Goal: Task Accomplishment & Management: Manage account settings

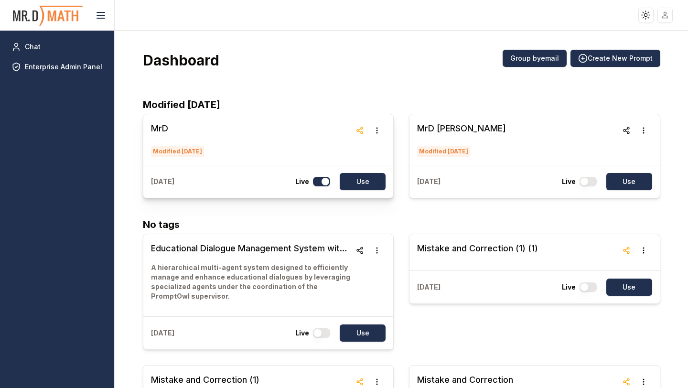
click at [161, 131] on h3 "MrD" at bounding box center [178, 128] width 55 height 13
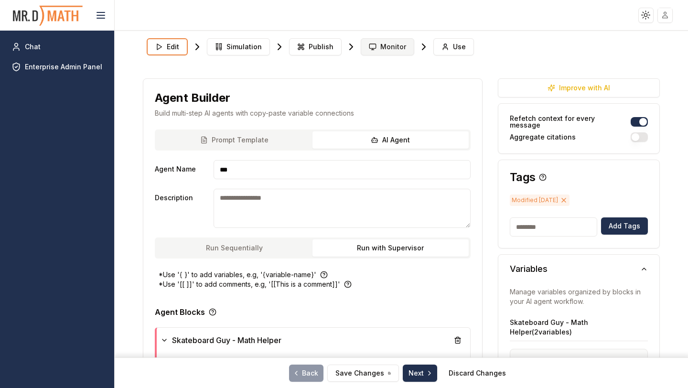
click at [370, 44] on icon at bounding box center [373, 47] width 8 height 8
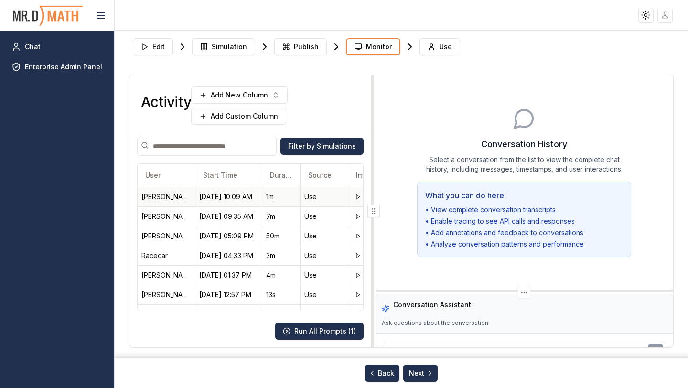
click at [165, 194] on div "[PERSON_NAME]" at bounding box center [166, 197] width 50 height 10
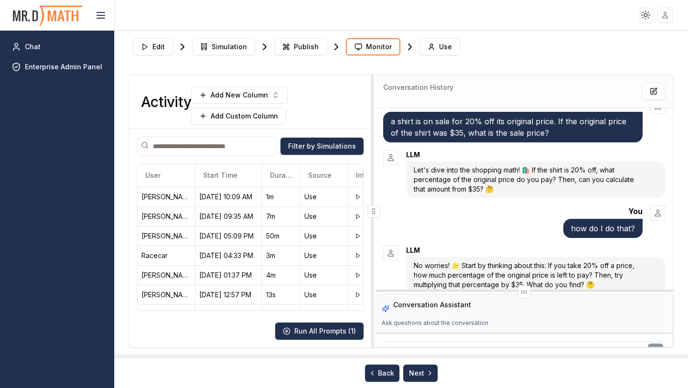
scroll to position [201, 0]
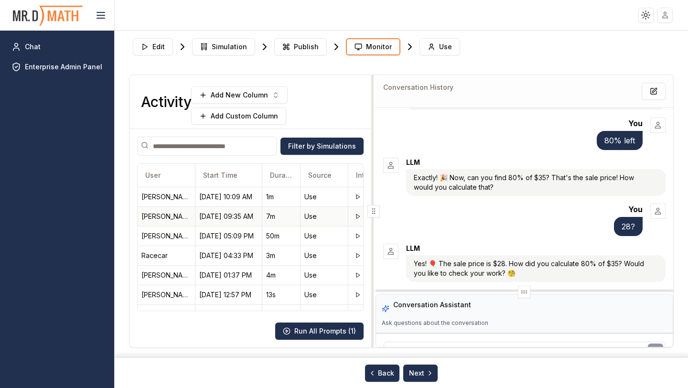
click at [166, 210] on td "[PERSON_NAME]" at bounding box center [166, 216] width 57 height 20
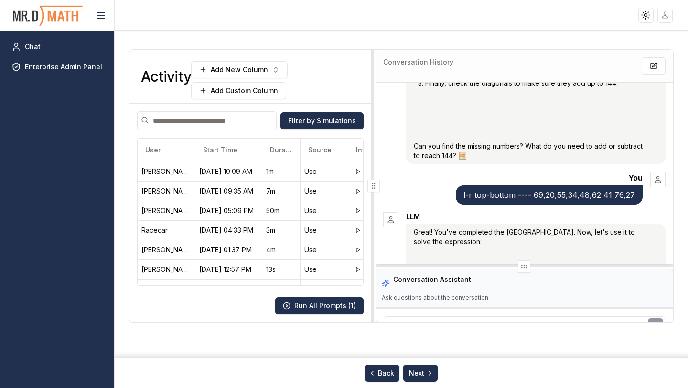
scroll to position [233, 0]
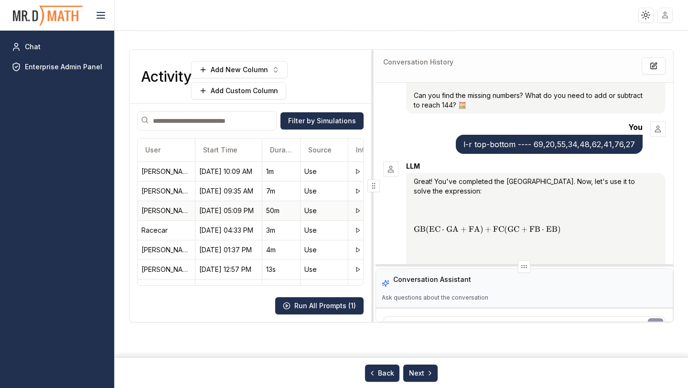
click at [172, 214] on div "[PERSON_NAME]" at bounding box center [166, 211] width 50 height 10
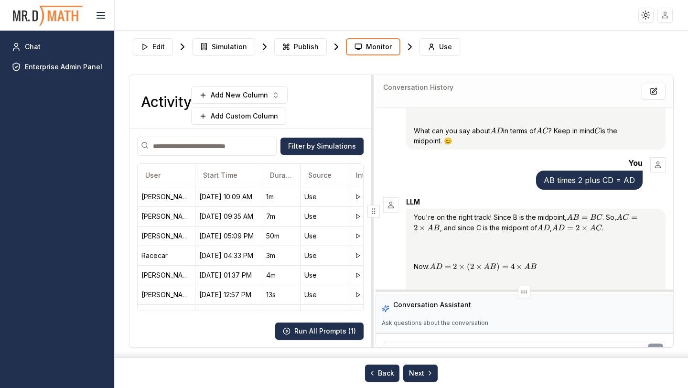
scroll to position [0, 0]
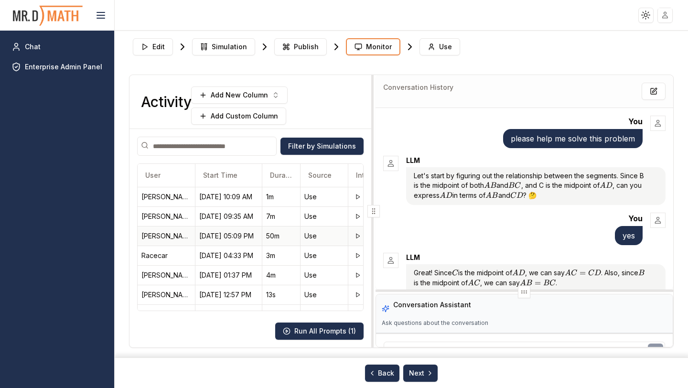
click at [244, 236] on div "[DATE] 05:09 PM" at bounding box center [228, 236] width 59 height 10
click at [226, 236] on div "[DATE] 05:09 PM" at bounding box center [228, 236] width 59 height 10
click at [223, 258] on div "[DATE] 04:33 PM" at bounding box center [228, 256] width 59 height 10
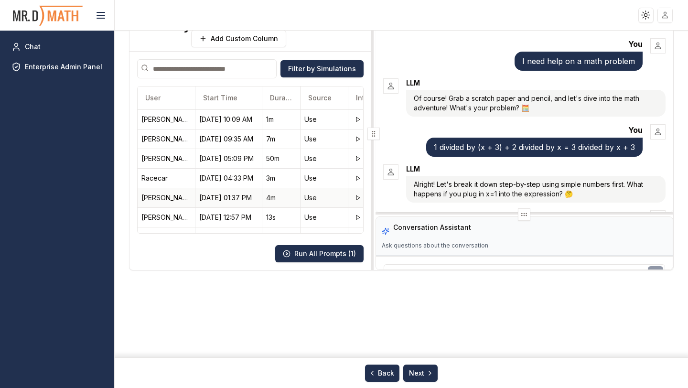
click at [223, 201] on div "[DATE] 01:37 PM" at bounding box center [228, 198] width 59 height 10
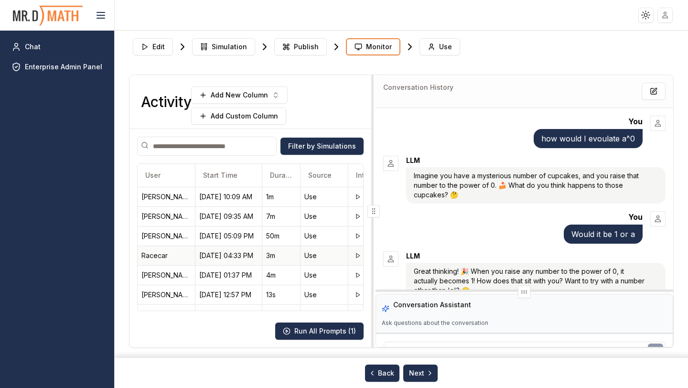
click at [167, 254] on div "Racecar" at bounding box center [166, 256] width 50 height 10
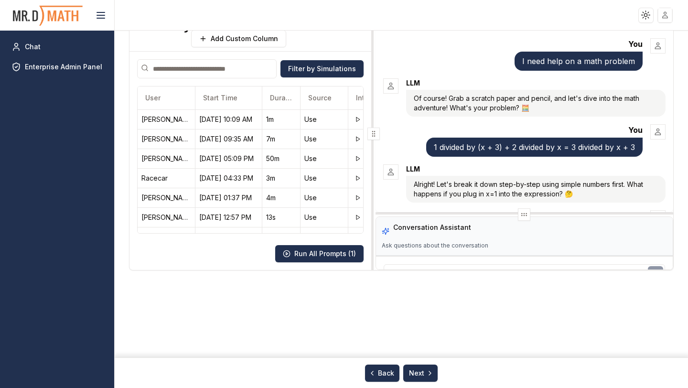
click at [664, 14] on html "Toggle theme Toggle user menu Chat Enterprise Admin Panel Edit Simulation Publi…" at bounding box center [344, 194] width 688 height 388
click at [601, 84] on span "Sign out" at bounding box center [596, 85] width 26 height 10
